Goal: Task Accomplishment & Management: Manage account settings

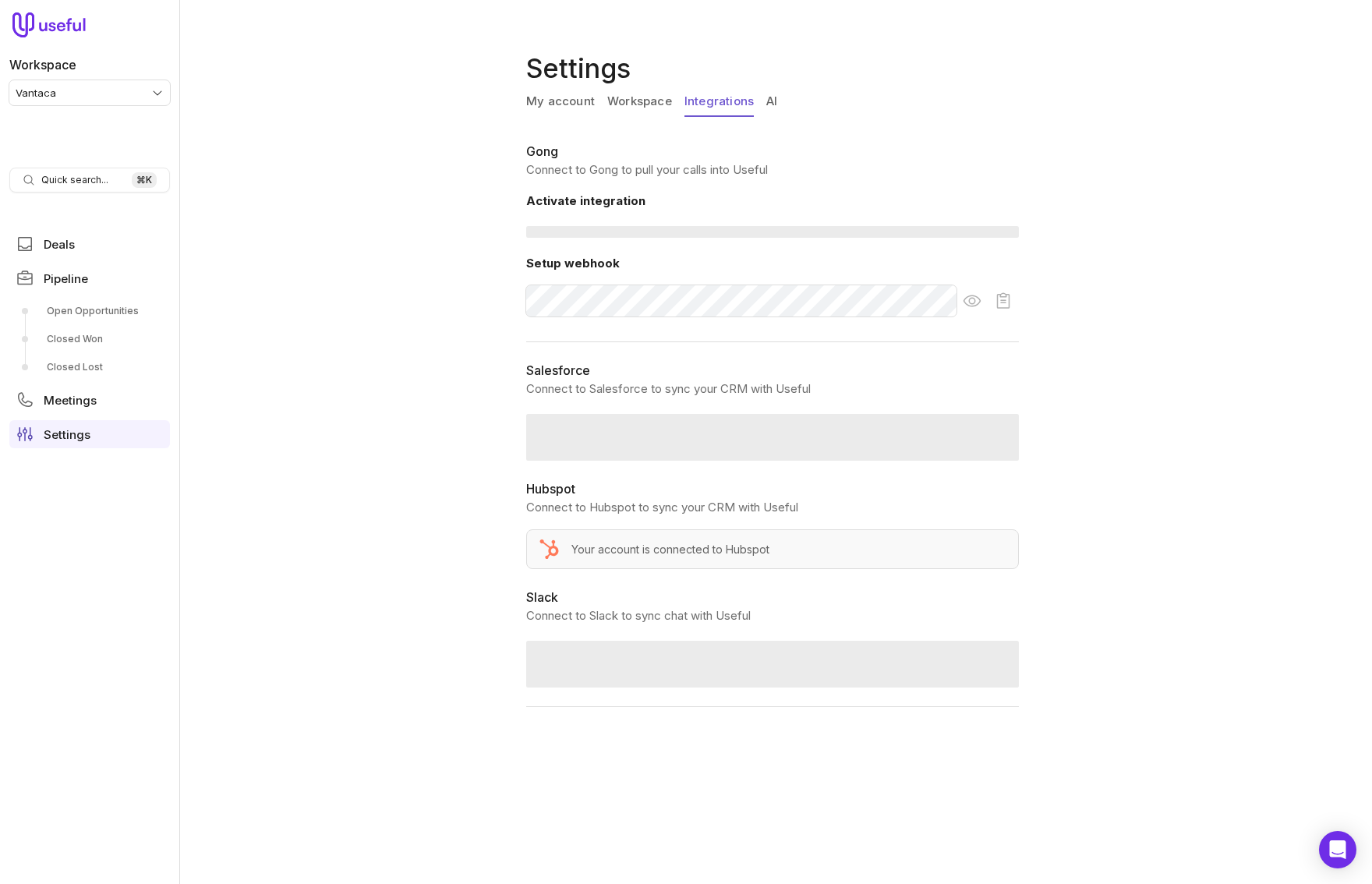
drag, startPoint x: 714, startPoint y: 103, endPoint x: 790, endPoint y: 103, distance: 76.0
click at [715, 103] on link "Integrations" at bounding box center [719, 102] width 70 height 30
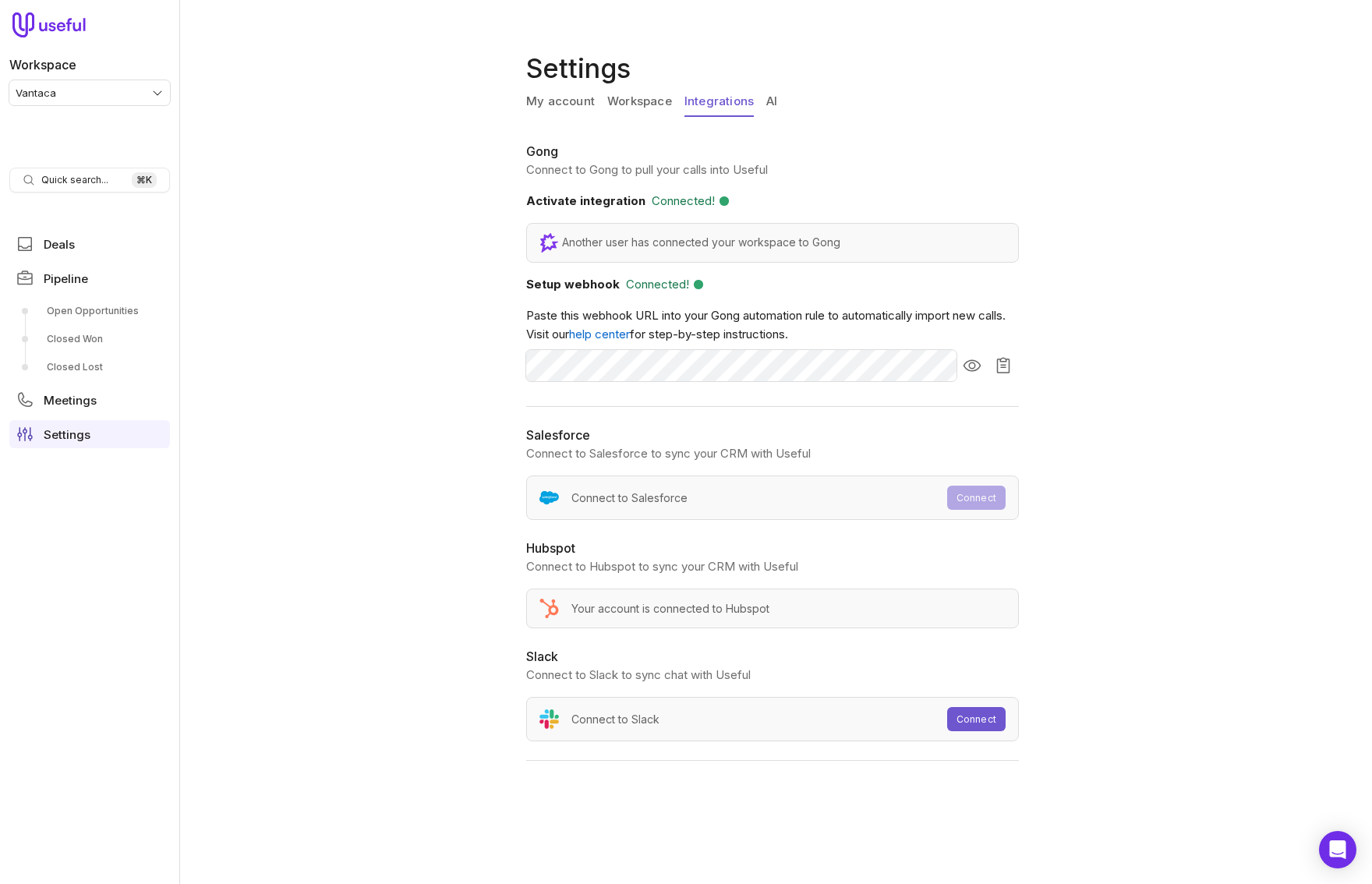
click at [770, 102] on link "AI" at bounding box center [771, 102] width 10 height 30
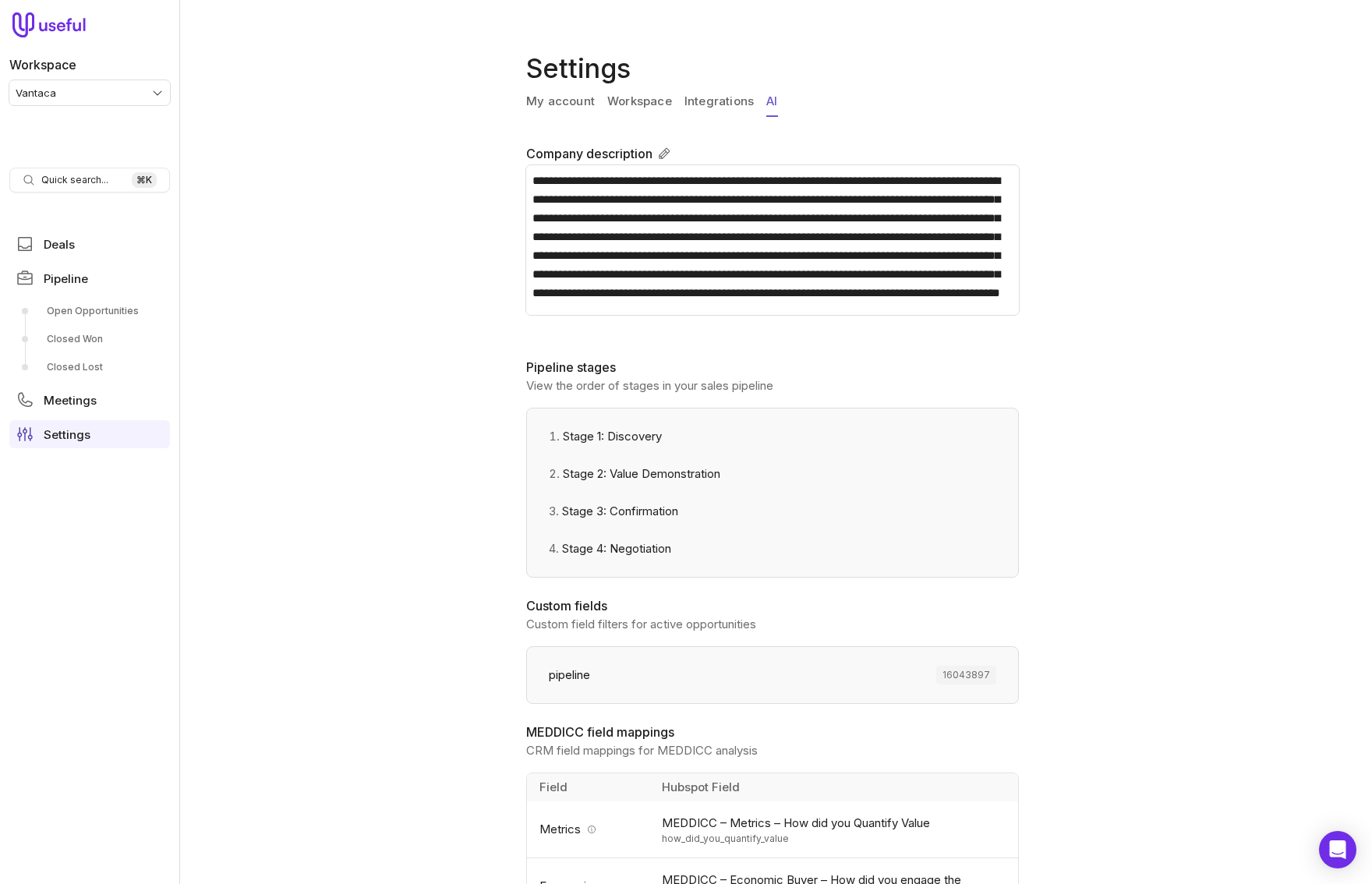
click at [964, 673] on span "16043897" at bounding box center [965, 675] width 60 height 19
copy span "16043897"
click at [1076, 478] on div "**********" at bounding box center [775, 442] width 1192 height 884
